Goal: Task Accomplishment & Management: Complete application form

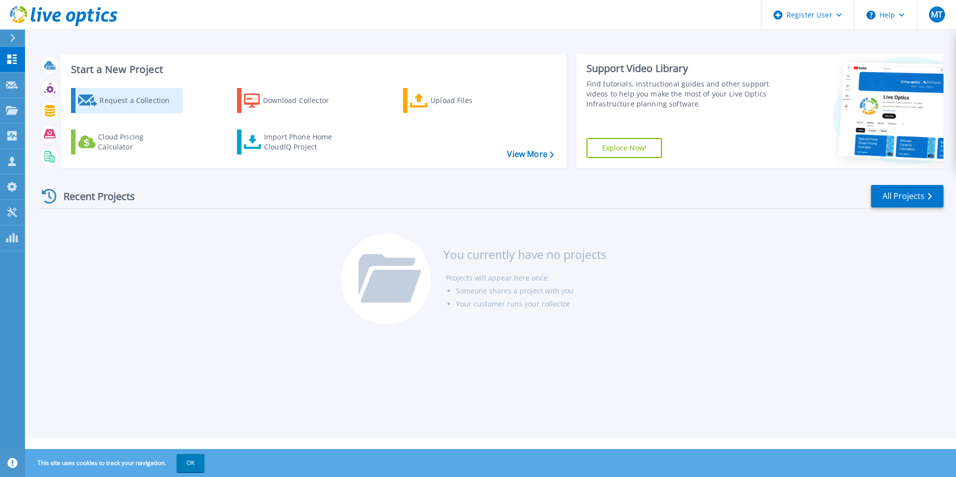
click at [133, 102] on div "Request a Collection" at bounding box center [139, 100] width 80 height 20
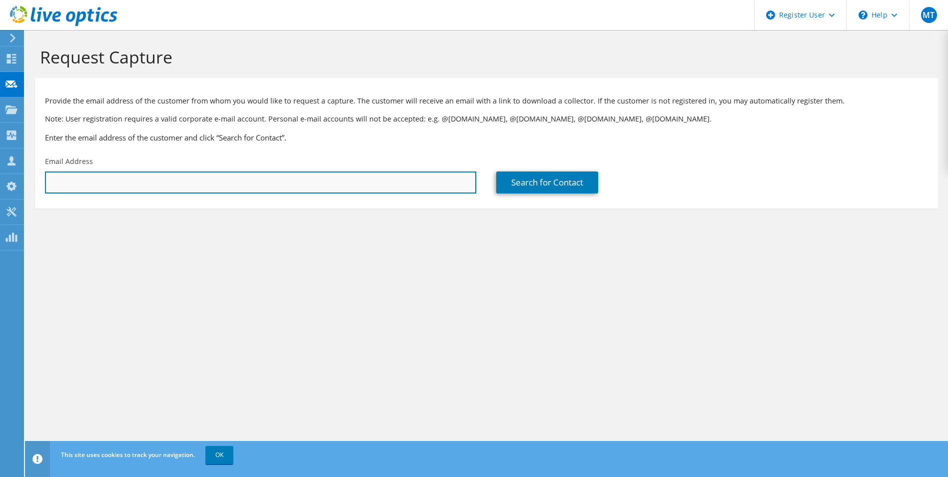
click at [96, 184] on input "text" at bounding box center [260, 182] width 431 height 22
type input "mohammad.toumar@dell.com"
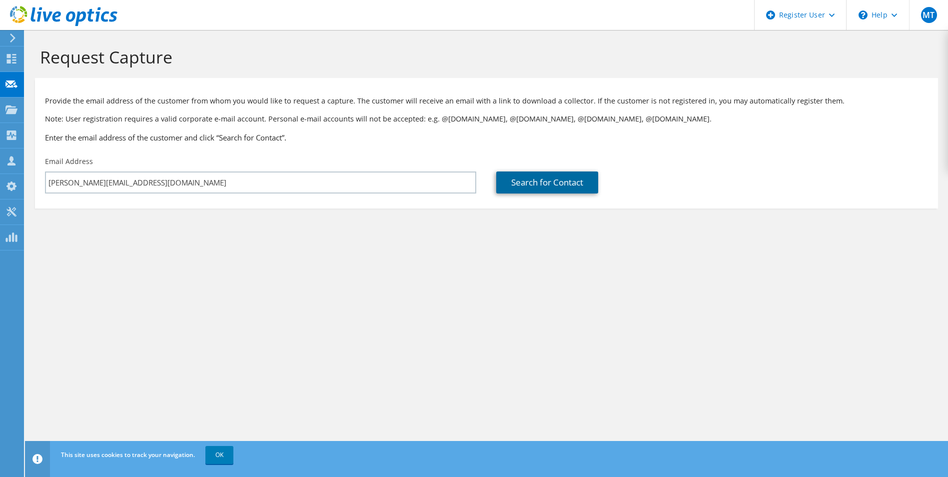
click at [552, 183] on link "Search for Contact" at bounding box center [547, 182] width 102 height 22
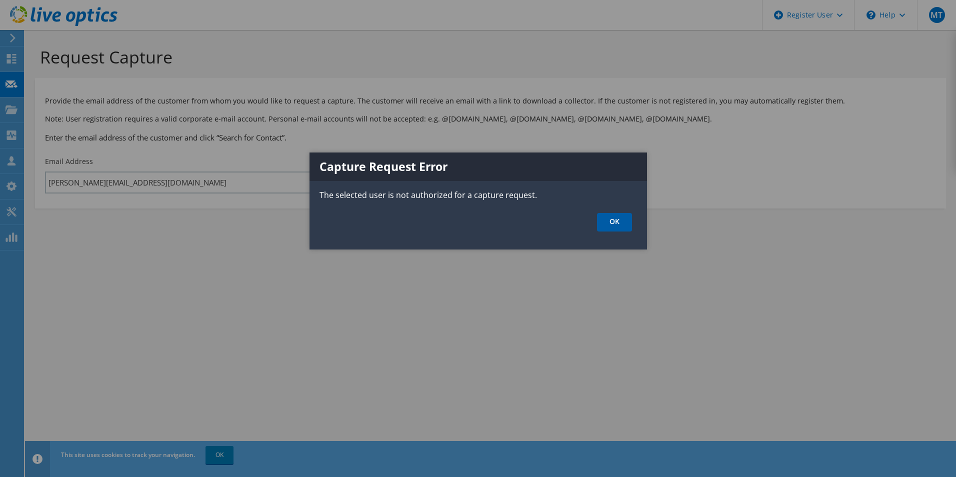
click at [612, 224] on link "OK" at bounding box center [614, 222] width 35 height 18
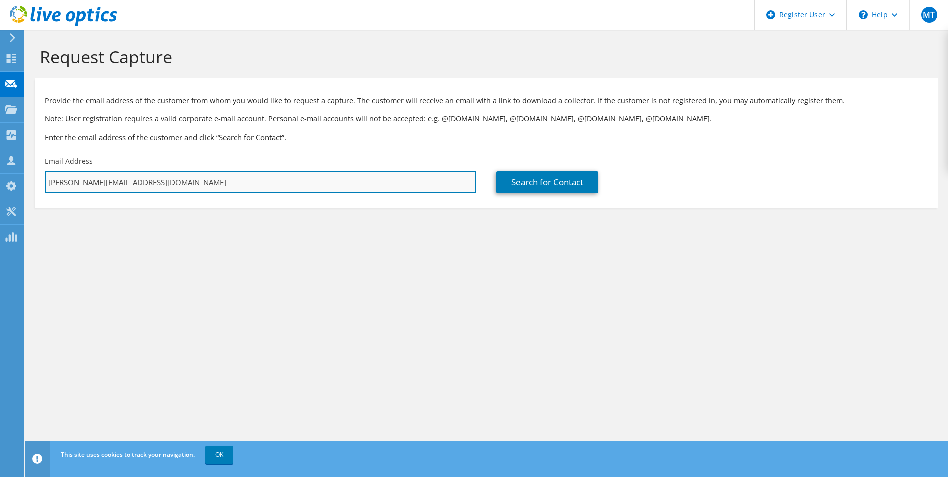
click at [163, 180] on input "mohammad.toumar@dell.com" at bounding box center [260, 182] width 431 height 22
drag, startPoint x: 163, startPoint y: 180, endPoint x: 24, endPoint y: 166, distance: 139.1
click at [24, 166] on div "MT Dell User Mohammad Toumar Mohammad.Toumar@dell.com Dell My Profile Log Out \…" at bounding box center [474, 238] width 948 height 477
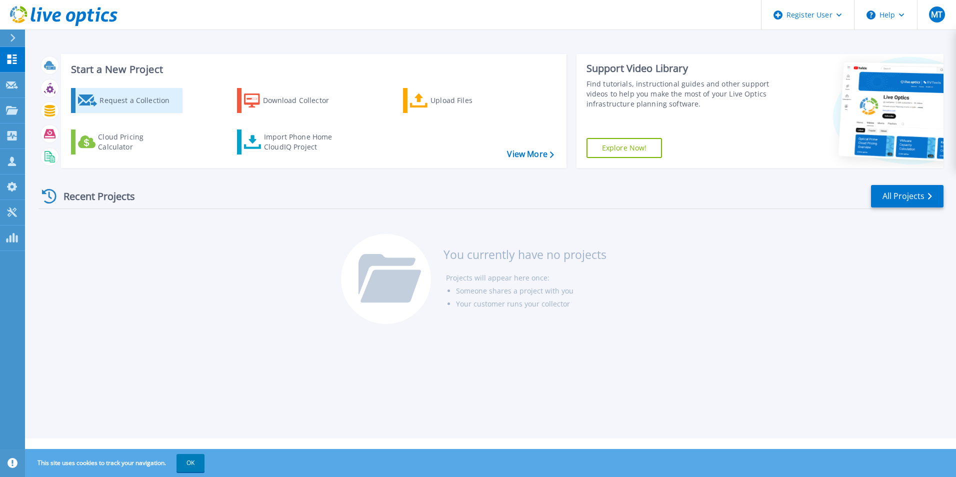
click at [138, 97] on div "Request a Collection" at bounding box center [139, 100] width 80 height 20
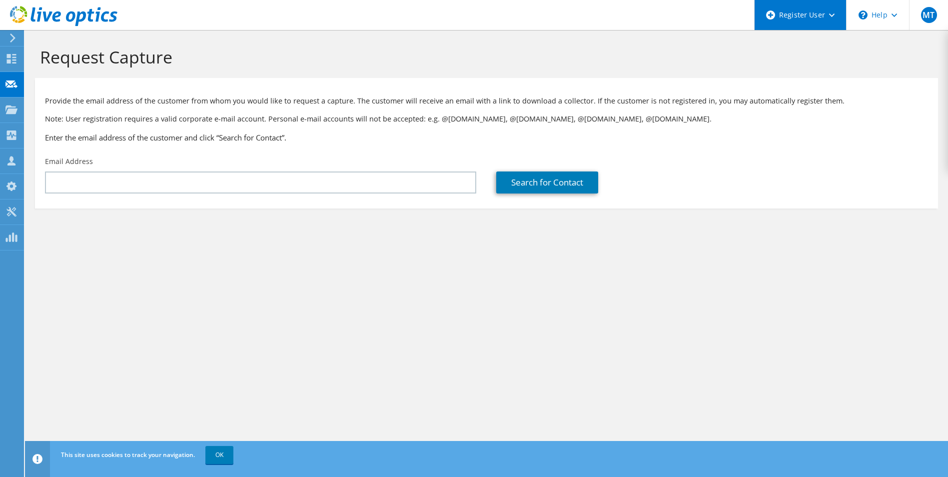
click at [827, 17] on div "Register User" at bounding box center [800, 15] width 92 height 30
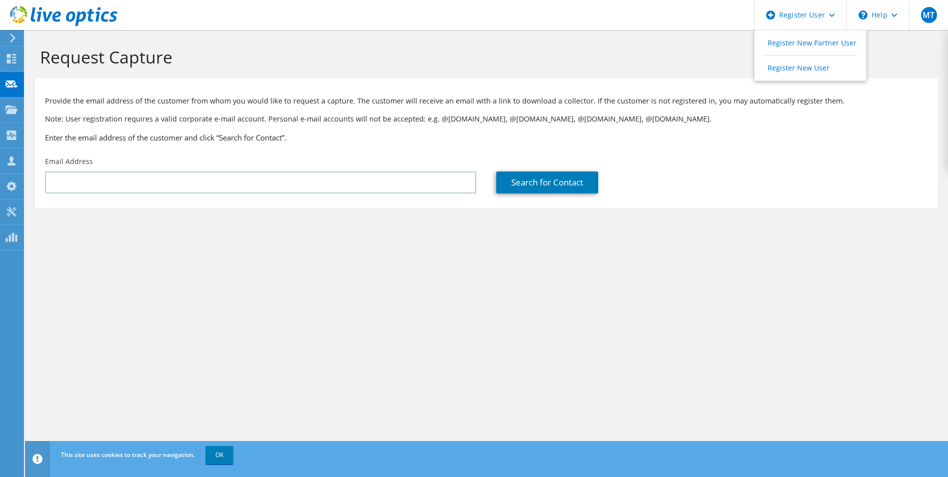
click at [478, 104] on p "Provide the email address of the customer from whom you would like to request a…" at bounding box center [486, 100] width 883 height 11
